Goal: Transaction & Acquisition: Purchase product/service

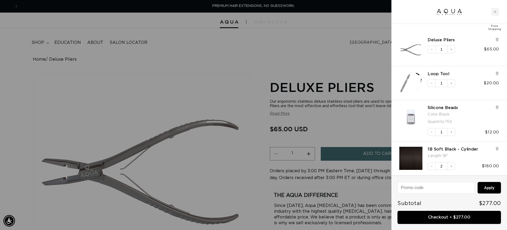
click at [230, 52] on div at bounding box center [253, 115] width 507 height 230
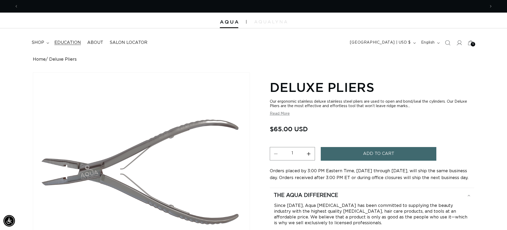
scroll to position [0, 467]
click at [68, 40] on span "Education" at bounding box center [67, 43] width 27 height 6
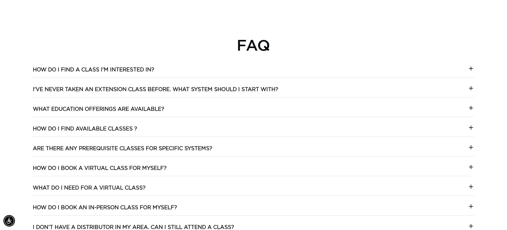
scroll to position [0, 467]
click at [112, 165] on div "How do I find a class I'm interested in? We’ve made it easy! Browse our AQUA Ed…" at bounding box center [254, 224] width 442 height 315
click at [135, 167] on h3 "How do I book a Virtual class for myself?" at bounding box center [100, 168] width 134 height 7
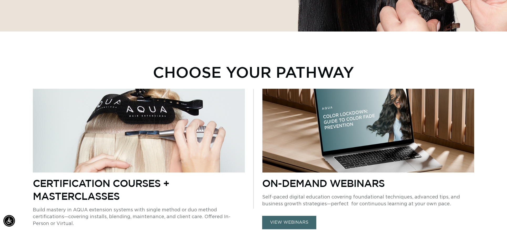
scroll to position [180, 0]
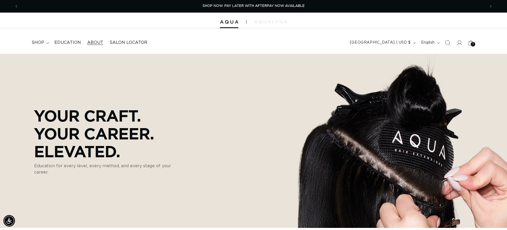
click at [92, 43] on span "About" at bounding box center [95, 43] width 16 height 6
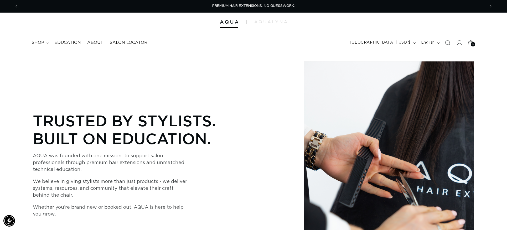
click at [38, 42] on span "shop" at bounding box center [38, 43] width 13 height 6
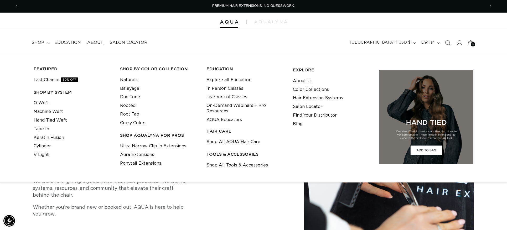
click at [230, 166] on link "Shop All Tools & Accessories" at bounding box center [238, 165] width 62 height 9
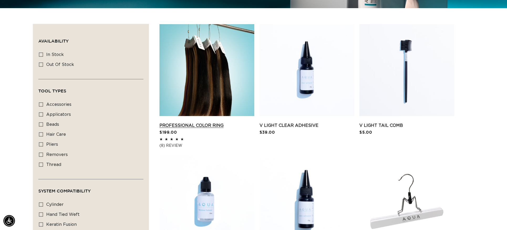
scroll to position [0, 467]
click at [204, 124] on link "Professional Color Ring" at bounding box center [207, 125] width 95 height 6
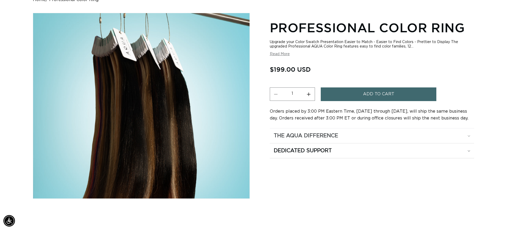
scroll to position [62, 0]
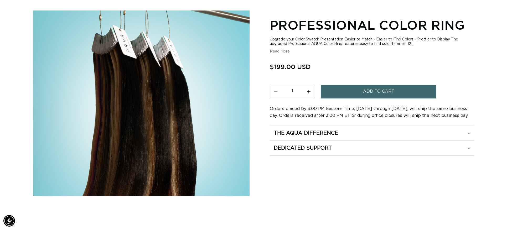
click at [284, 53] on button "Read More" at bounding box center [280, 51] width 20 height 4
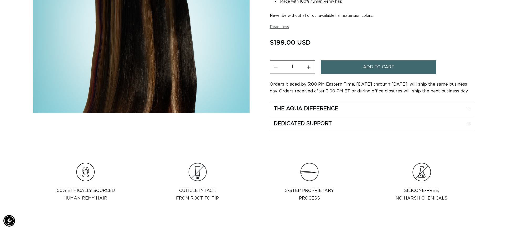
scroll to position [157, 0]
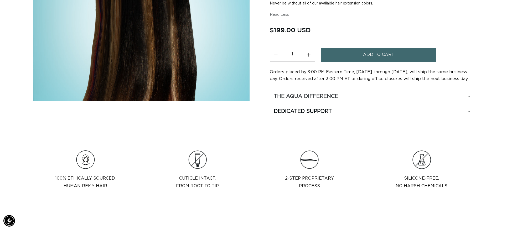
click at [312, 97] on h2 "The Aqua Difference" at bounding box center [306, 96] width 64 height 7
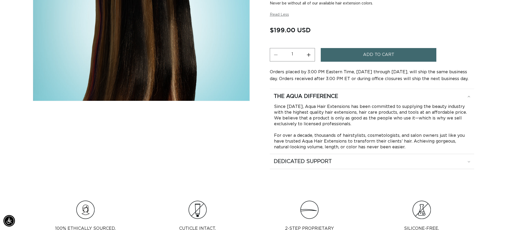
click at [318, 100] on h2 "Dedicated Support" at bounding box center [306, 96] width 64 height 7
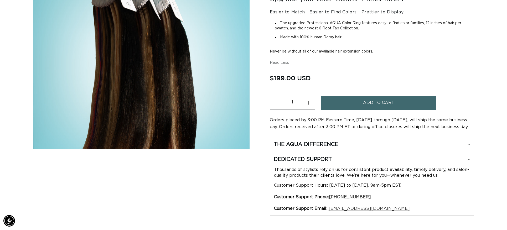
scroll to position [0, 0]
click at [471, 152] on summary "Dedicated Support" at bounding box center [372, 144] width 205 height 15
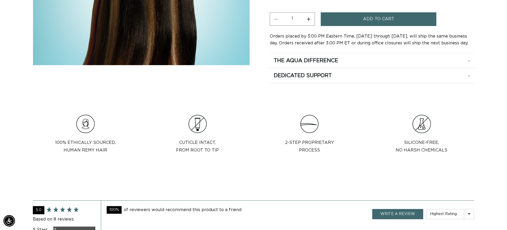
scroll to position [135, 0]
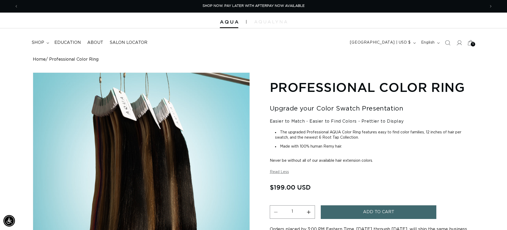
click at [472, 42] on icon at bounding box center [471, 43] width 12 height 12
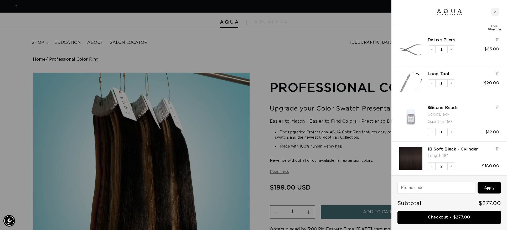
scroll to position [0, 0]
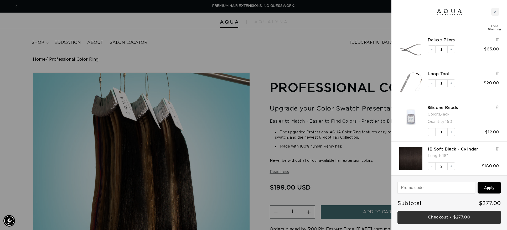
click at [453, 217] on link "Checkout • $277.00" at bounding box center [450, 217] width 104 height 13
